Goal: Transaction & Acquisition: Obtain resource

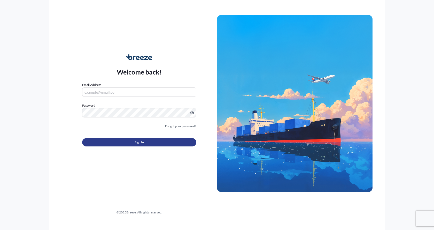
type input "[EMAIL_ADDRESS][DOMAIN_NAME]"
click at [151, 144] on button "Sign In" at bounding box center [139, 142] width 114 height 8
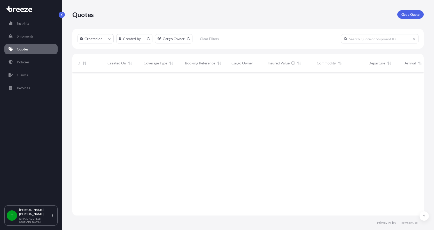
scroll to position [142, 347]
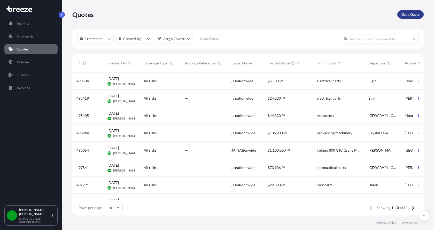
click at [405, 14] on p "Get a Quote" at bounding box center [410, 14] width 18 height 5
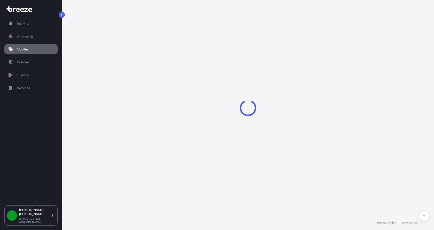
select select "Sea"
select select "1"
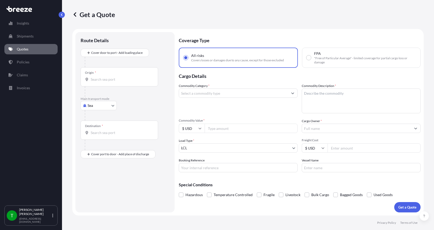
click at [100, 106] on body "Insights Shipments Quotes Policies Claims Invoices T [PERSON_NAME] [EMAIL_ADDRE…" at bounding box center [217, 115] width 434 height 230
click at [99, 135] on div "Road" at bounding box center [99, 137] width 32 height 9
select select "Road"
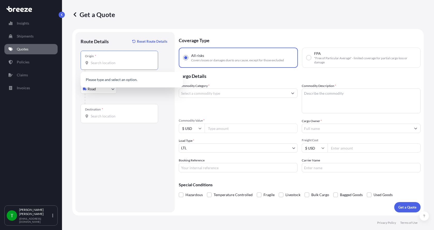
click at [110, 60] on input "Origin *" at bounding box center [121, 62] width 61 height 5
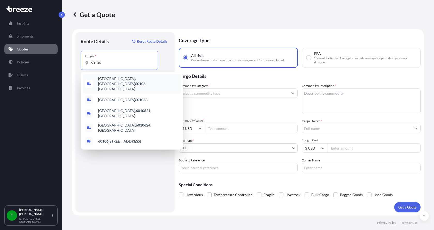
click at [128, 83] on div "[GEOGRAPHIC_DATA] , [GEOGRAPHIC_DATA]" at bounding box center [132, 84] width 98 height 20
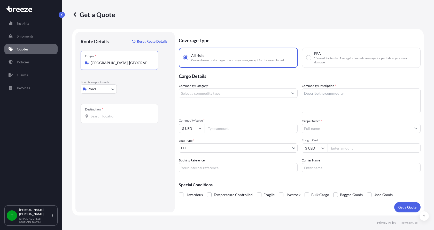
type input "[GEOGRAPHIC_DATA], [GEOGRAPHIC_DATA]"
click at [107, 117] on input "Destination *" at bounding box center [121, 115] width 61 height 5
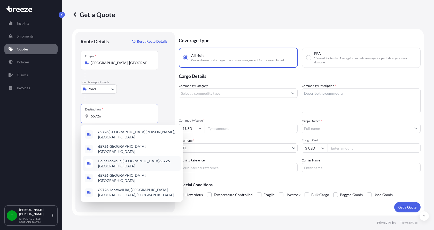
click at [115, 158] on span "[GEOGRAPHIC_DATA] , [GEOGRAPHIC_DATA]" at bounding box center [138, 163] width 81 height 10
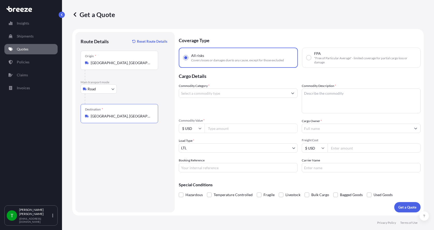
type input "[GEOGRAPHIC_DATA], [GEOGRAPHIC_DATA]"
click at [215, 94] on input "Commodity Category *" at bounding box center [233, 92] width 109 height 9
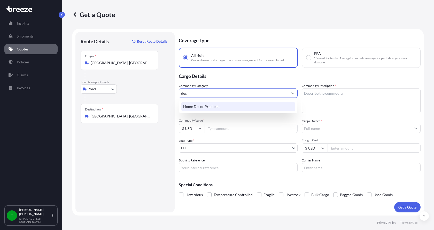
click at [217, 105] on div "Home Decor Products" at bounding box center [238, 106] width 114 height 9
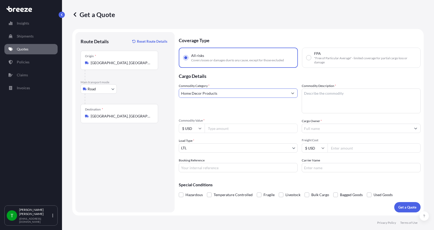
type input "Home Decor Products"
click at [331, 91] on textarea "Commodity Description *" at bounding box center [361, 100] width 119 height 25
type textarea "ornaments"
type input "13573"
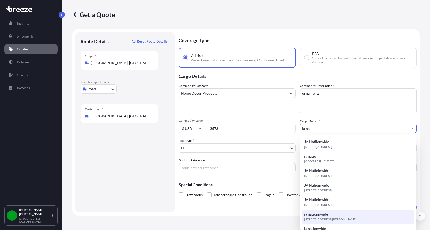
click at [328, 215] on div "ja nationnwide [STREET_ADDRESS][PERSON_NAME]" at bounding box center [358, 216] width 112 height 14
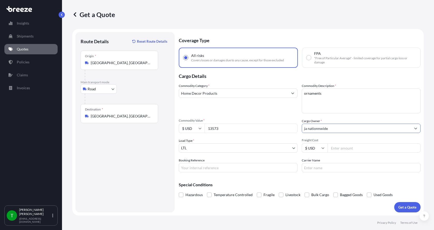
type input "ja nationnwide"
click at [352, 150] on input "Freight Cost" at bounding box center [374, 147] width 93 height 9
type input "300"
click at [415, 205] on p "Get a Quote" at bounding box center [407, 206] width 18 height 5
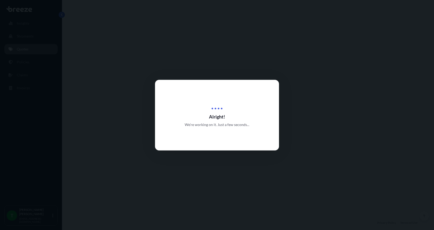
select select "Road"
select select "1"
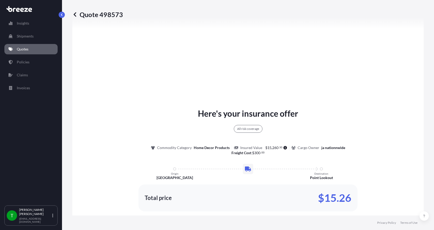
scroll to position [217, 0]
